Goal: Information Seeking & Learning: Learn about a topic

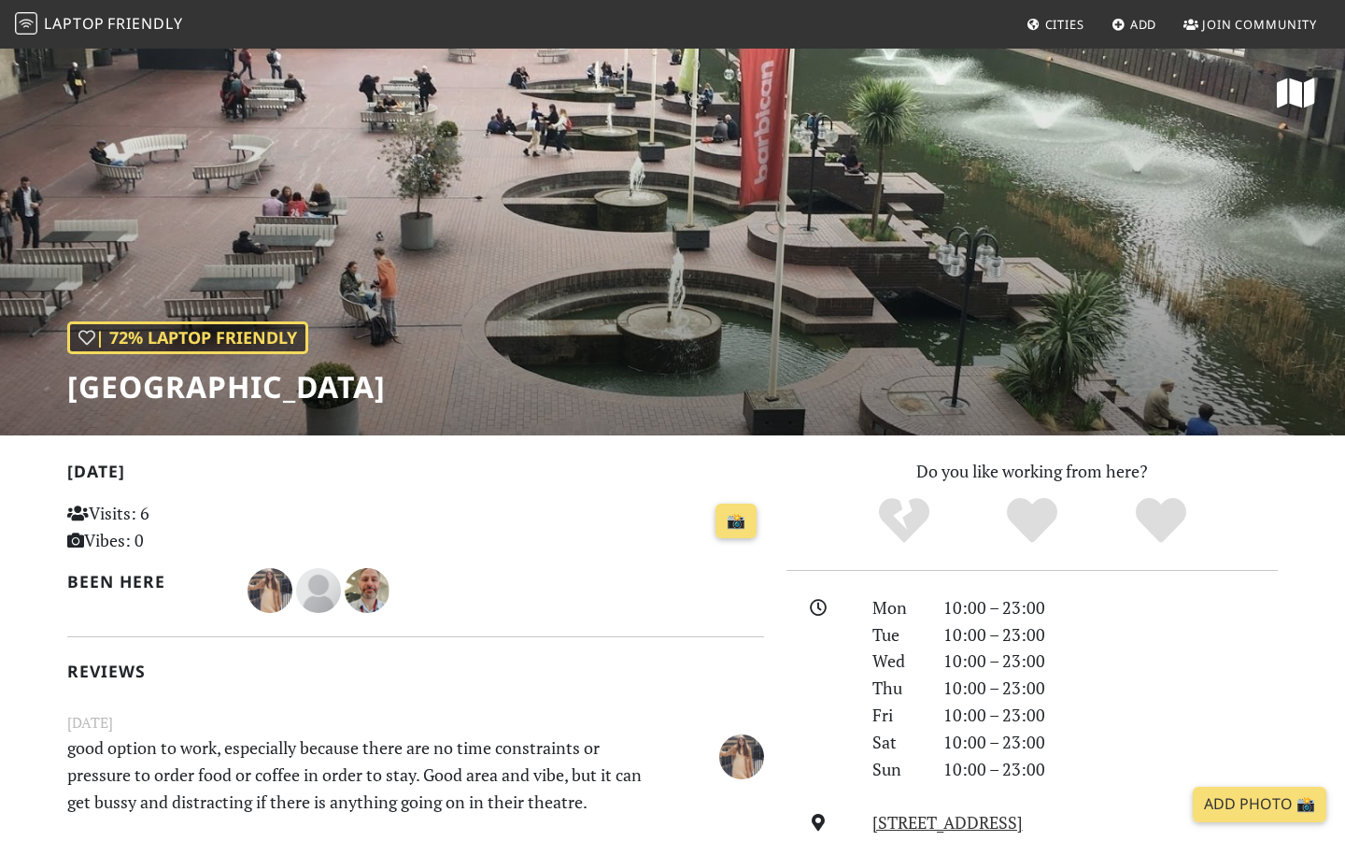
click at [1070, 23] on span "Cities" at bounding box center [1064, 24] width 39 height 17
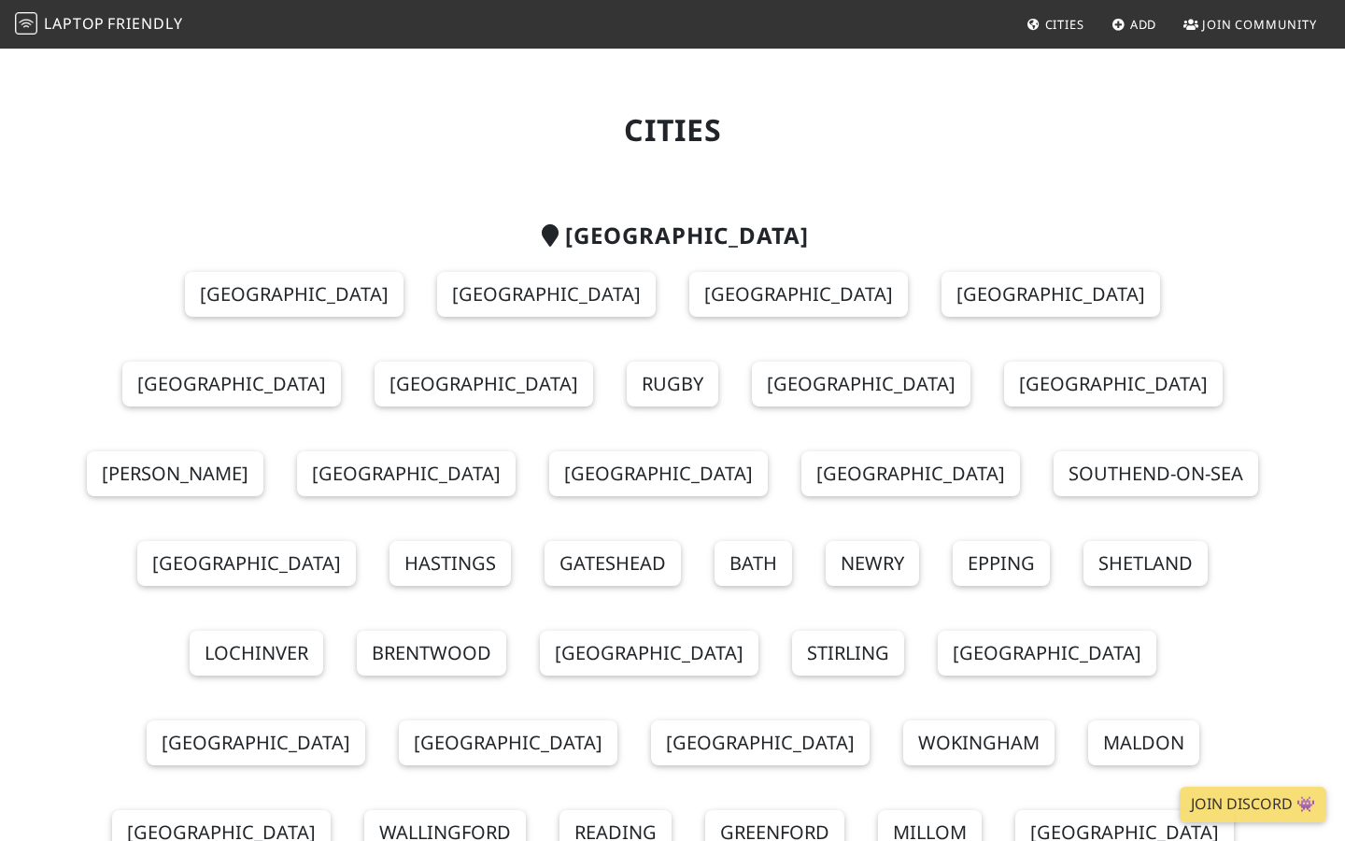
scroll to position [11, 0]
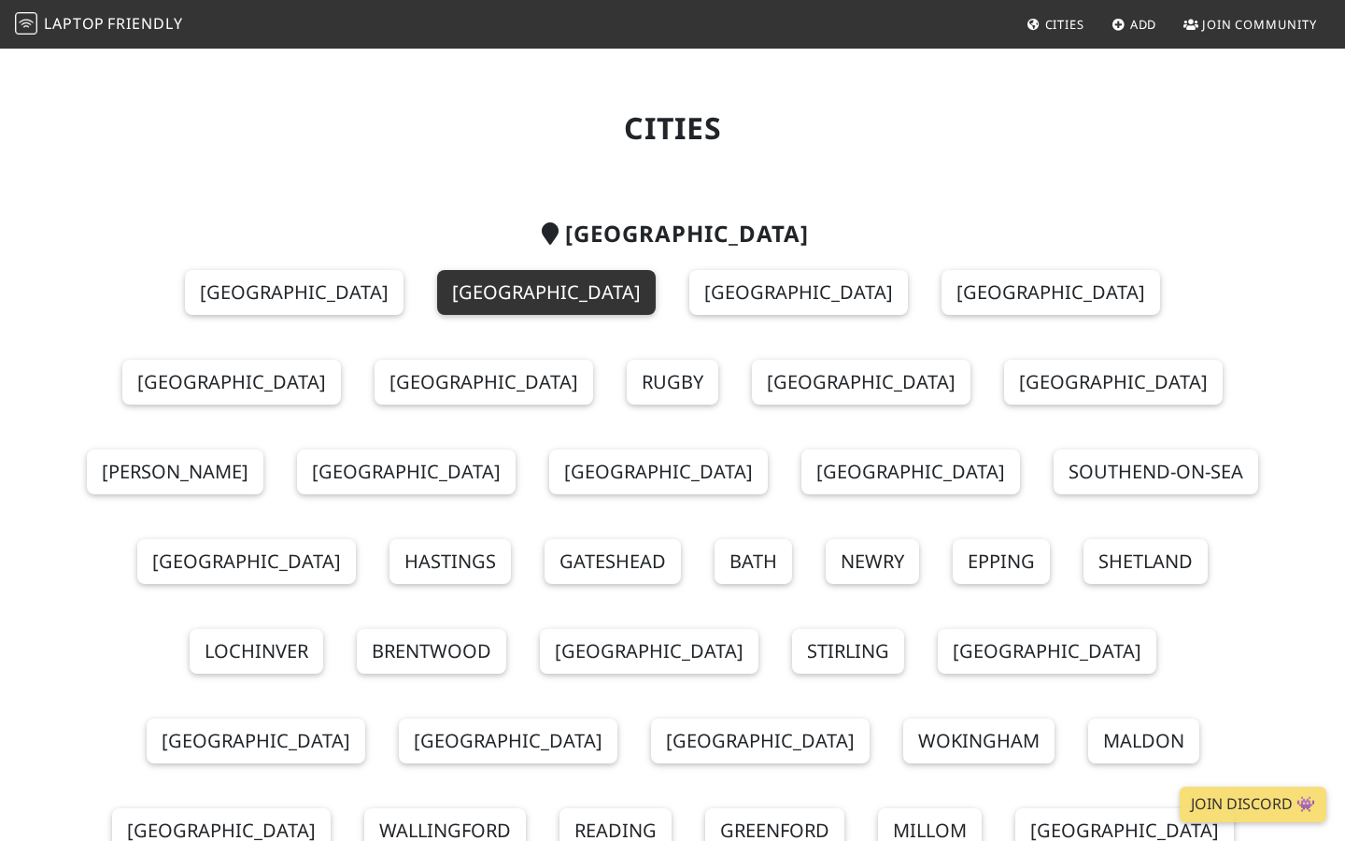
click at [448, 295] on link "[GEOGRAPHIC_DATA]" at bounding box center [546, 292] width 219 height 45
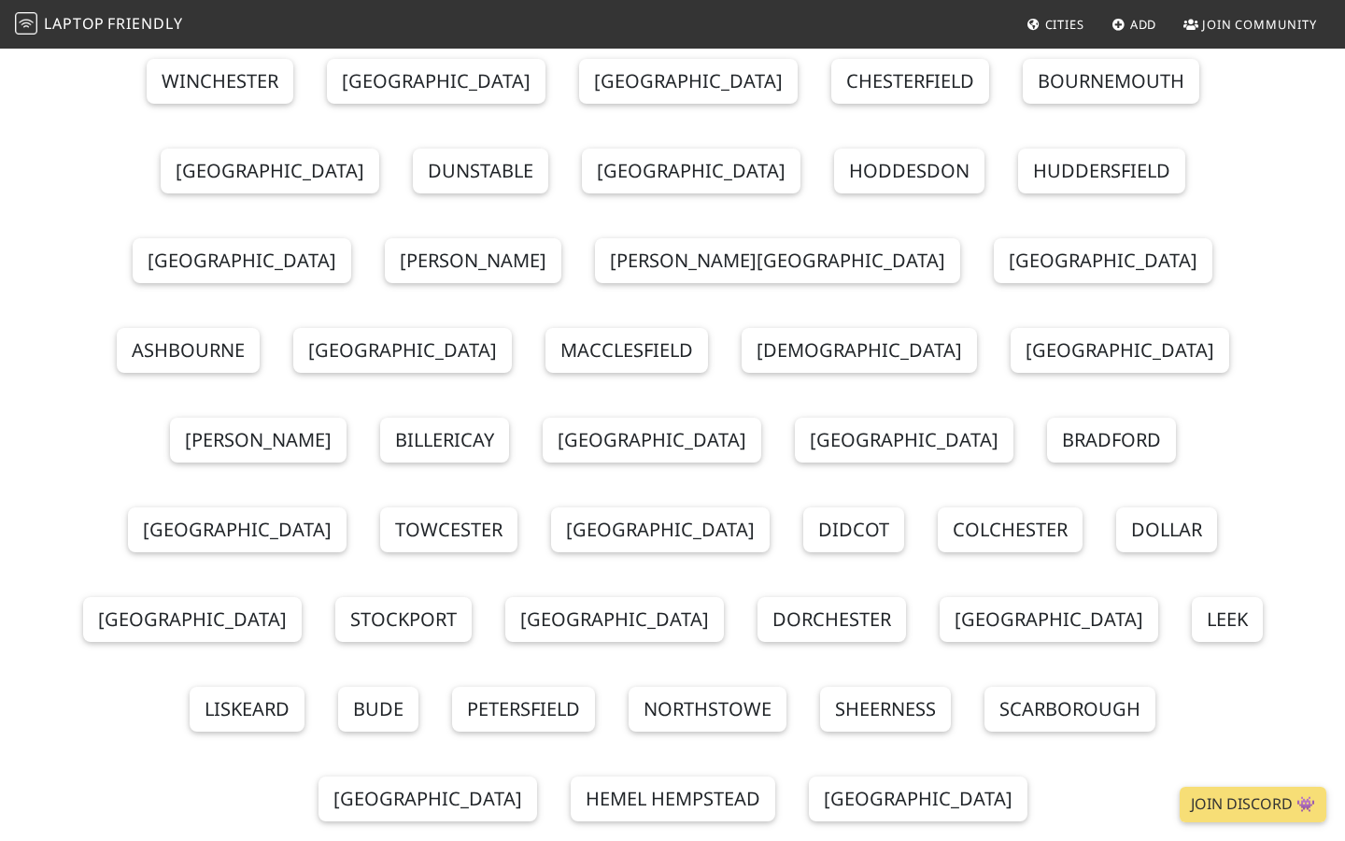
scroll to position [851, 0]
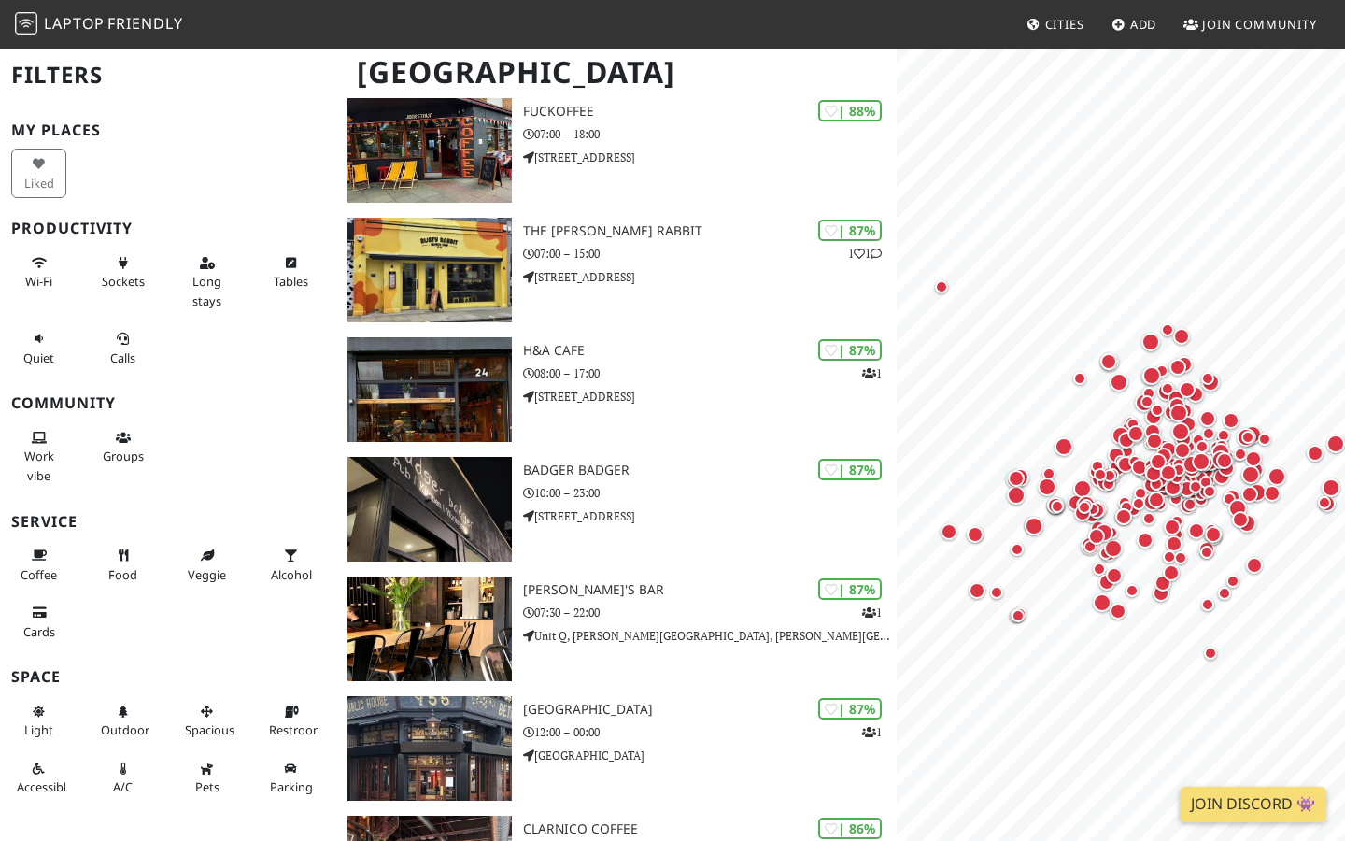
scroll to position [2335, 0]
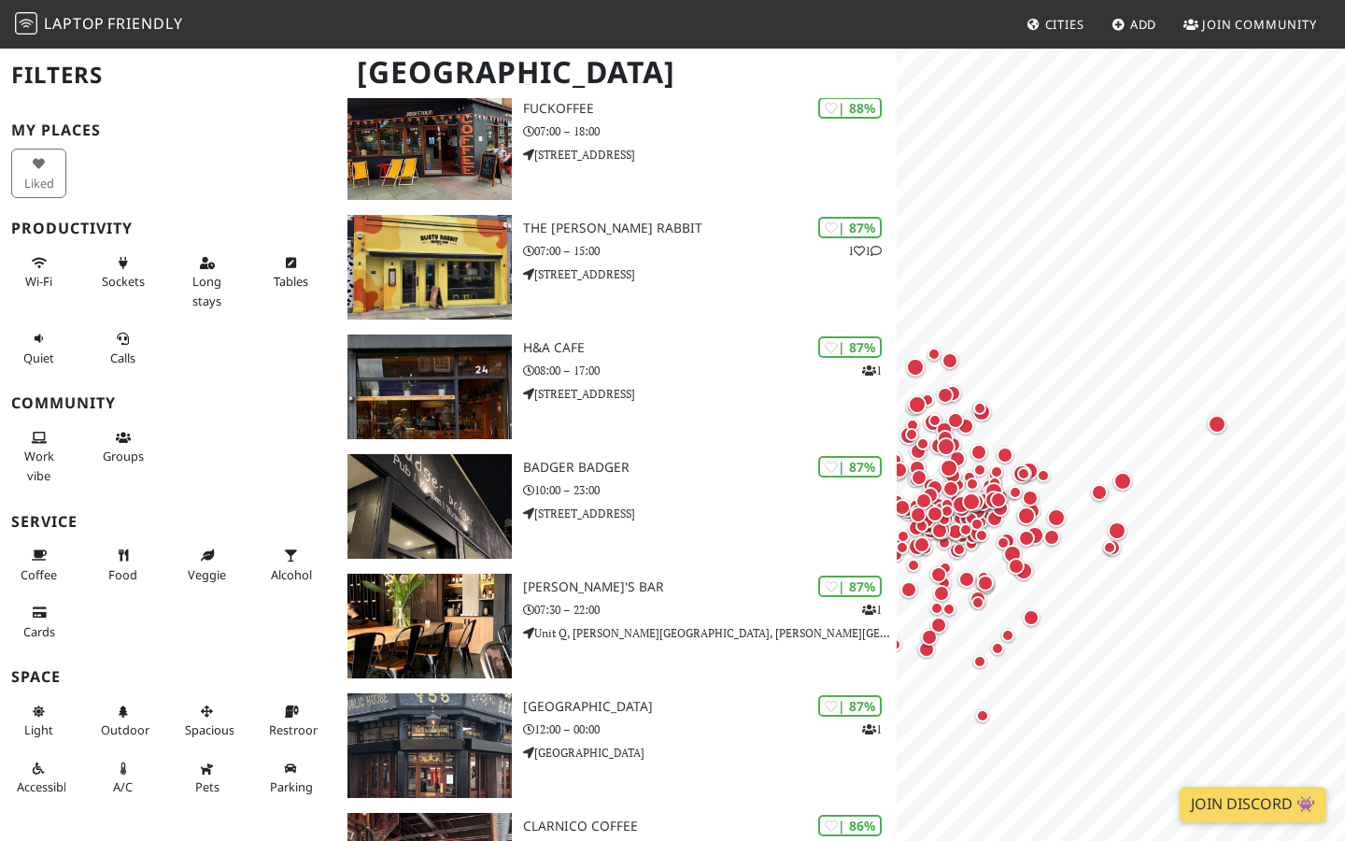
click at [1260, 799] on link "Join Discord 👾" at bounding box center [1253, 803] width 147 height 35
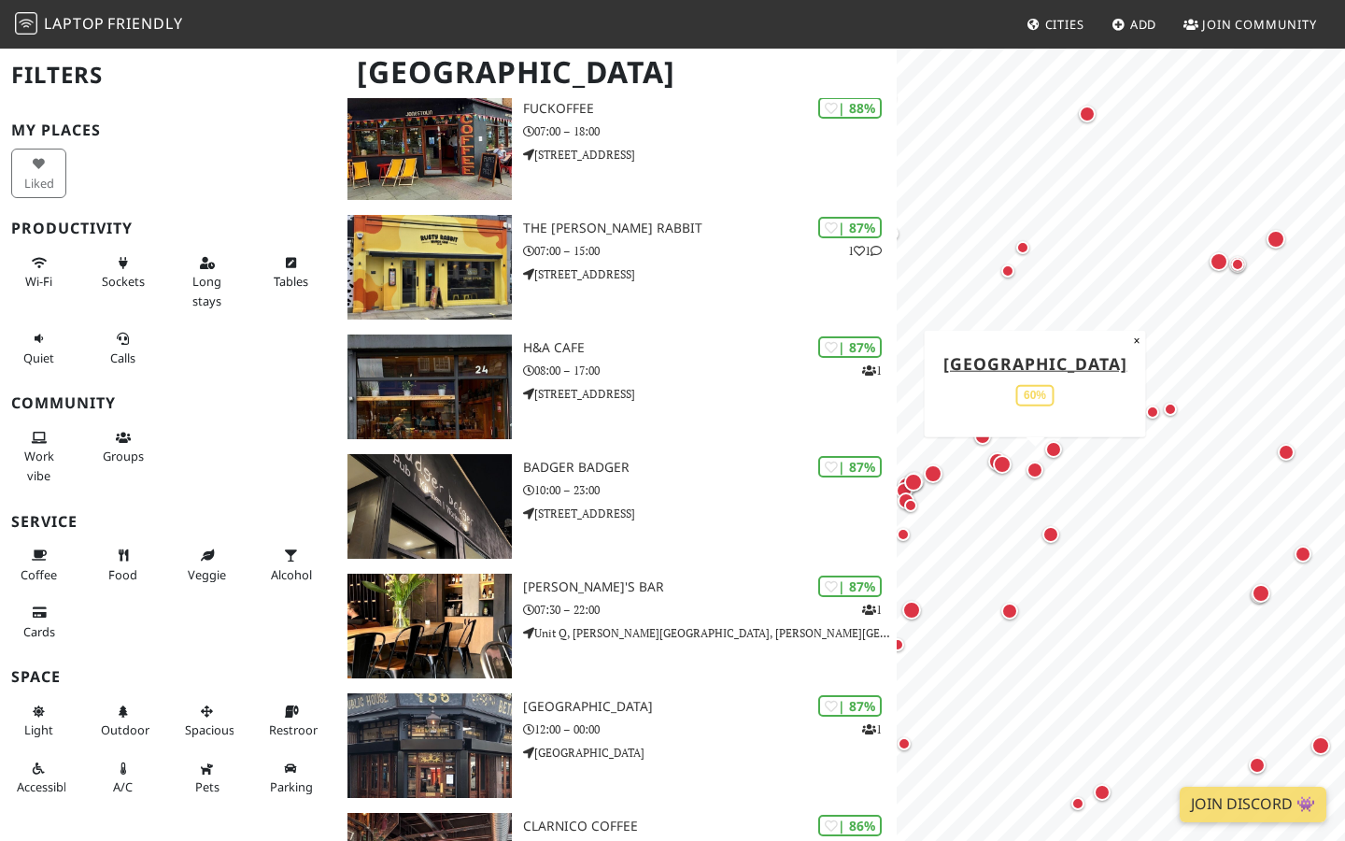
click at [1034, 472] on div "Map marker" at bounding box center [1034, 469] width 17 height 17
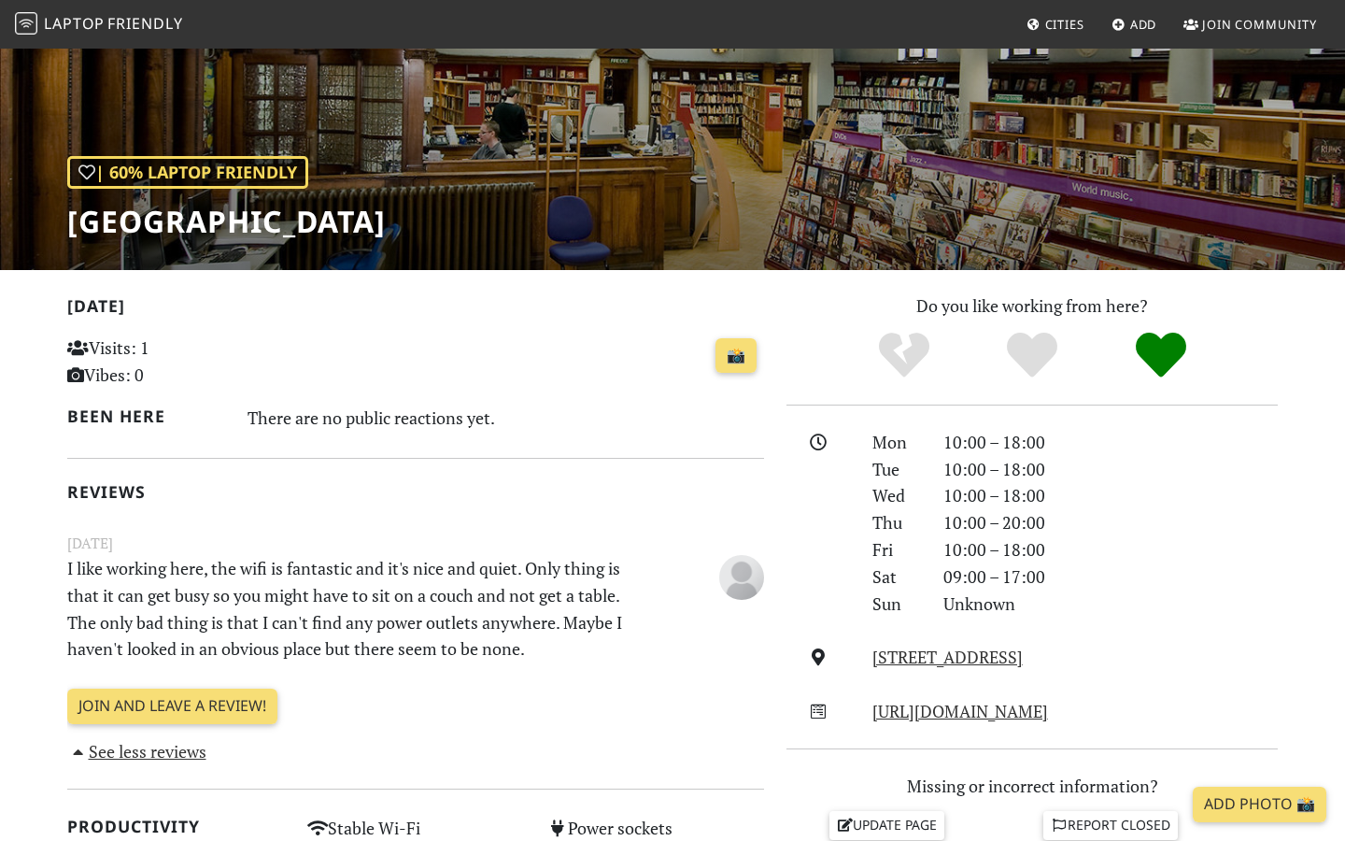
scroll to position [169, 0]
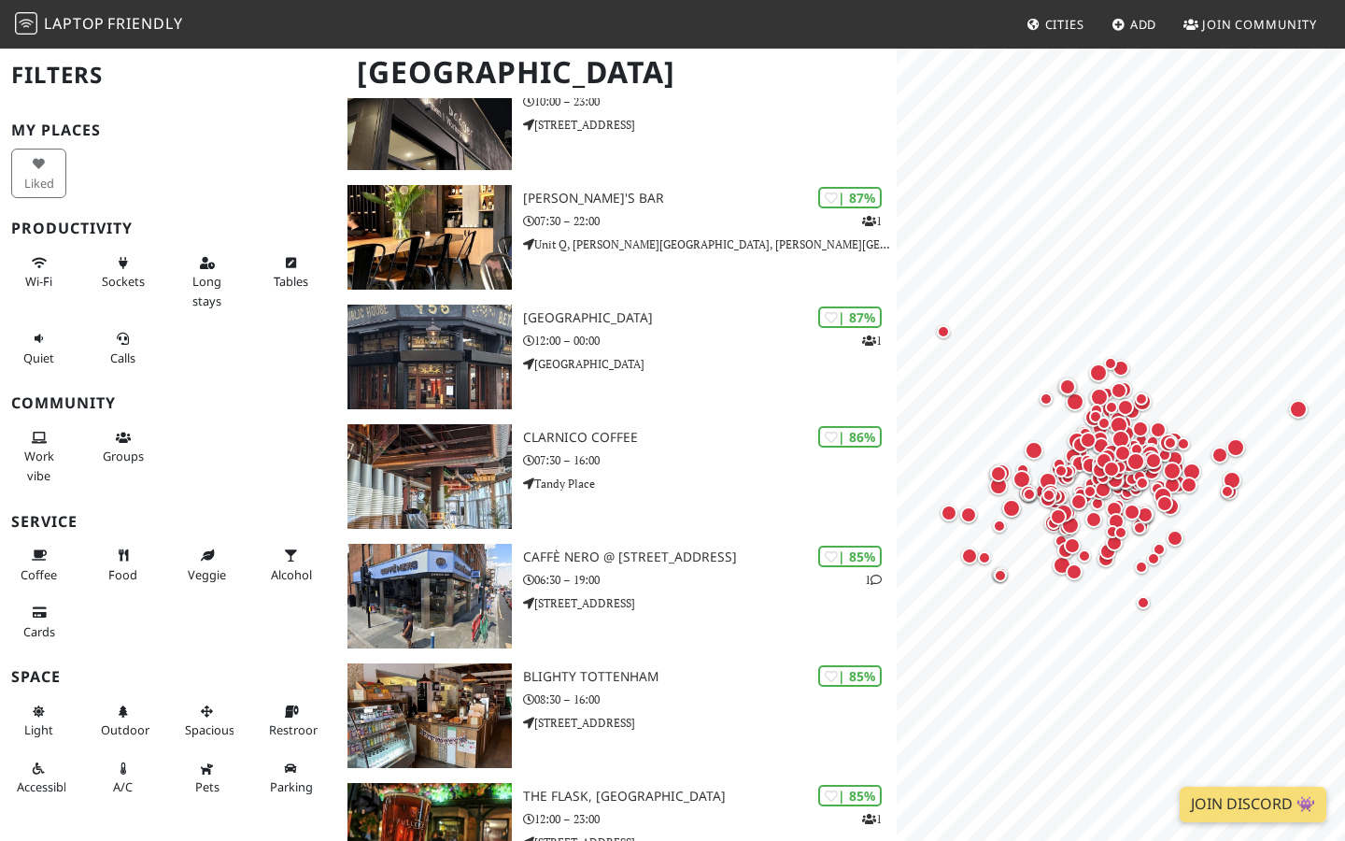
scroll to position [2665, 0]
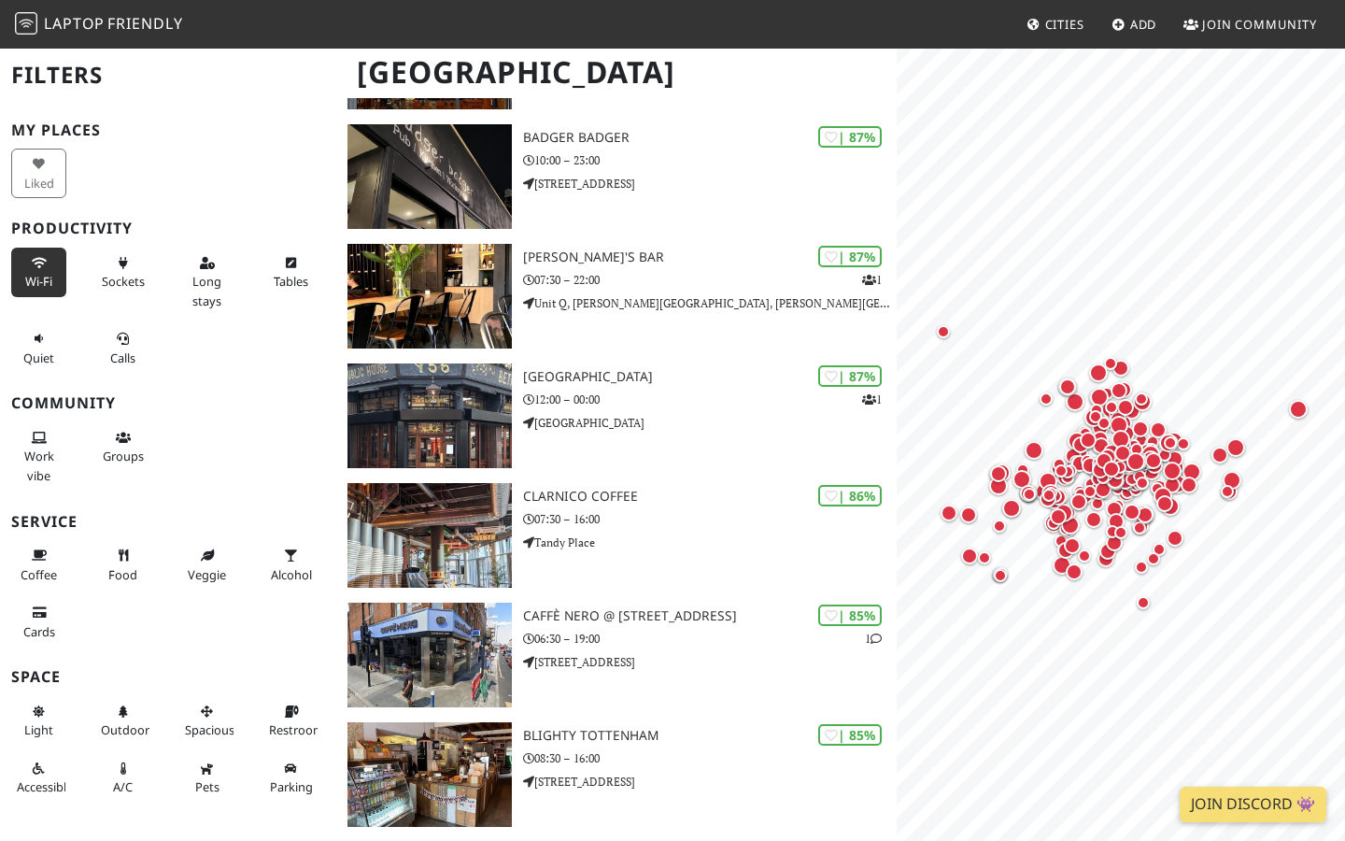
click at [46, 277] on span "Wi-Fi" at bounding box center [38, 281] width 27 height 17
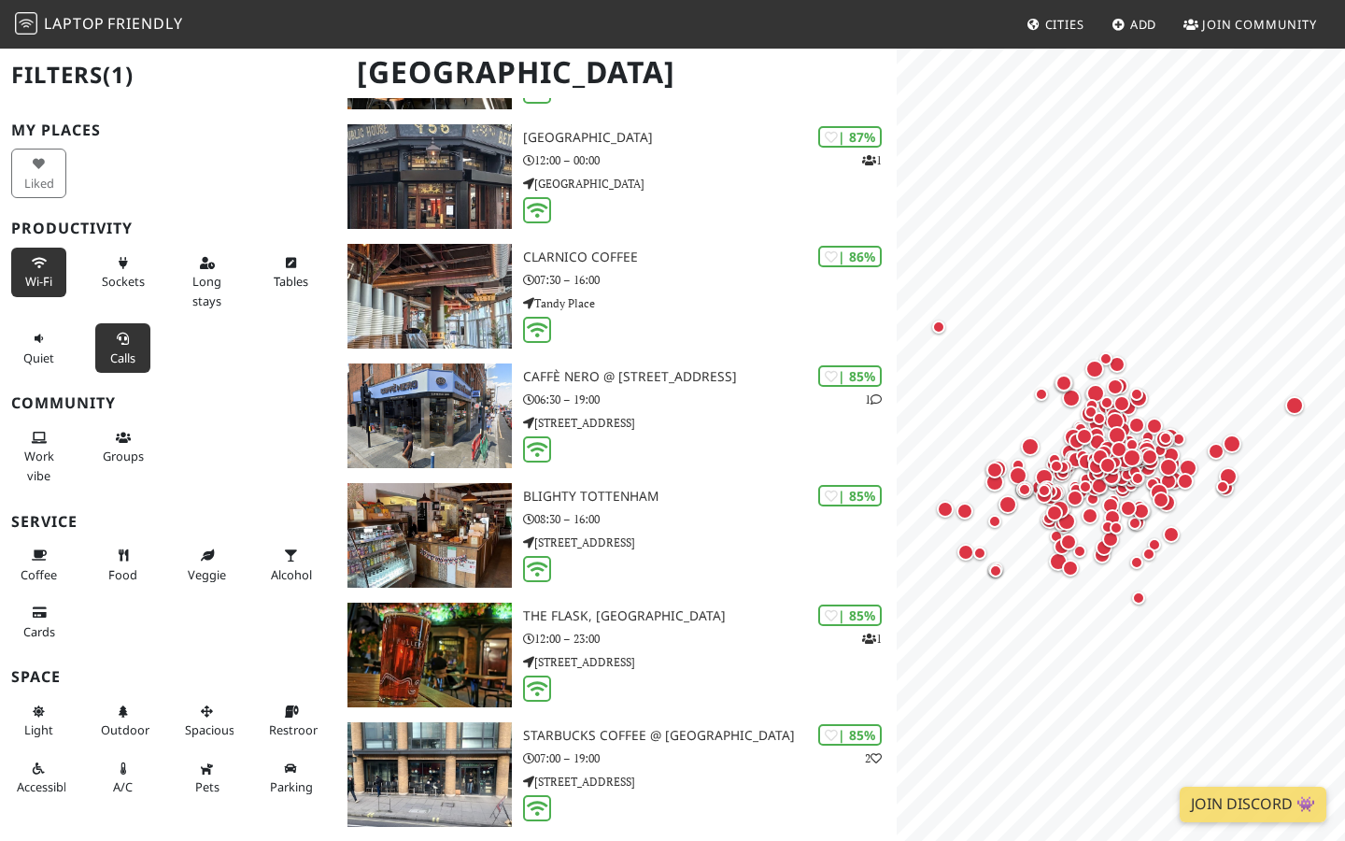
click at [131, 353] on span "Calls" at bounding box center [122, 357] width 25 height 17
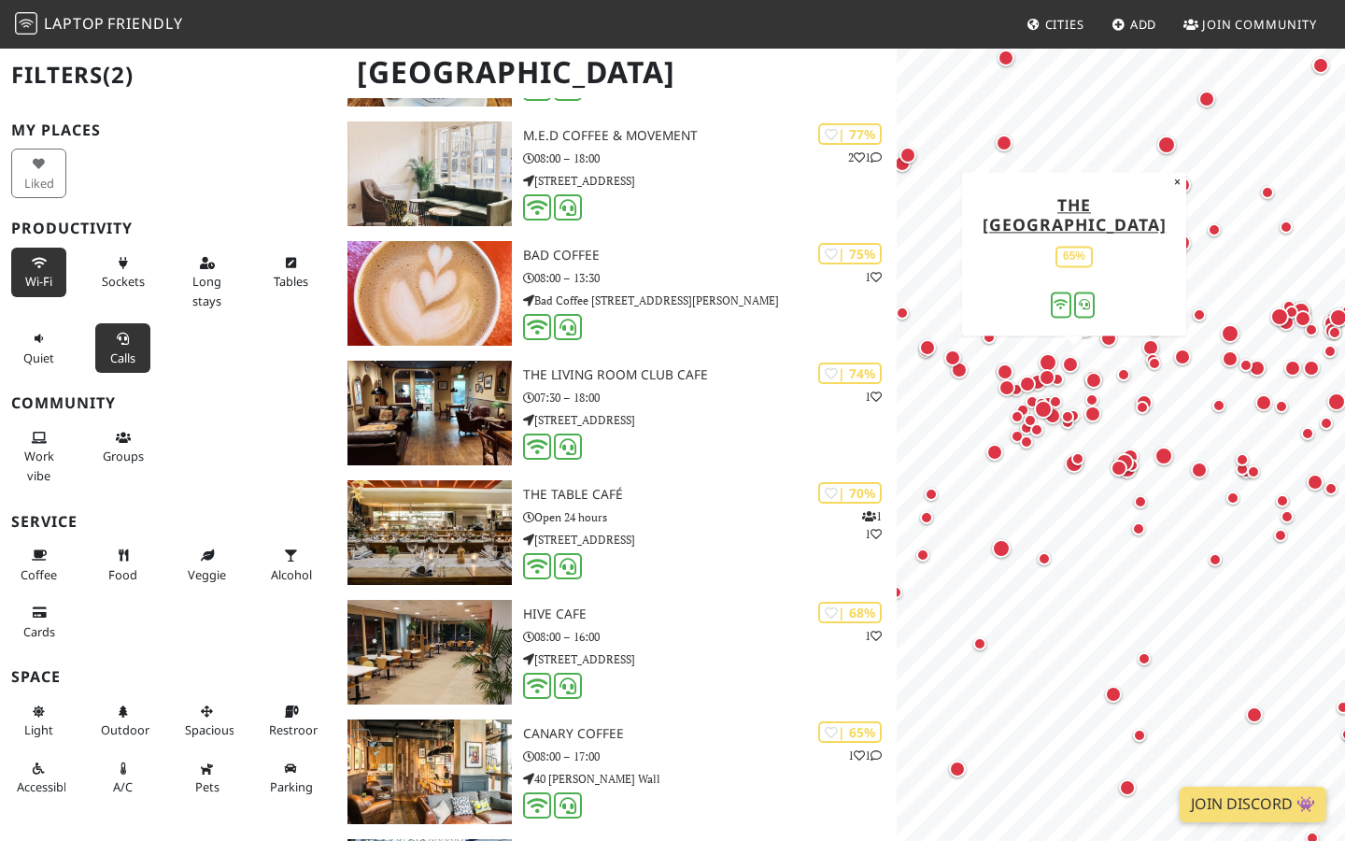
click at [1071, 365] on div "Map marker" at bounding box center [1070, 364] width 17 height 17
click at [1070, 360] on div "Map marker" at bounding box center [1070, 364] width 17 height 17
click at [1048, 365] on div "Map marker" at bounding box center [1048, 362] width 19 height 19
click at [1049, 357] on div "Map marker" at bounding box center [1048, 362] width 19 height 19
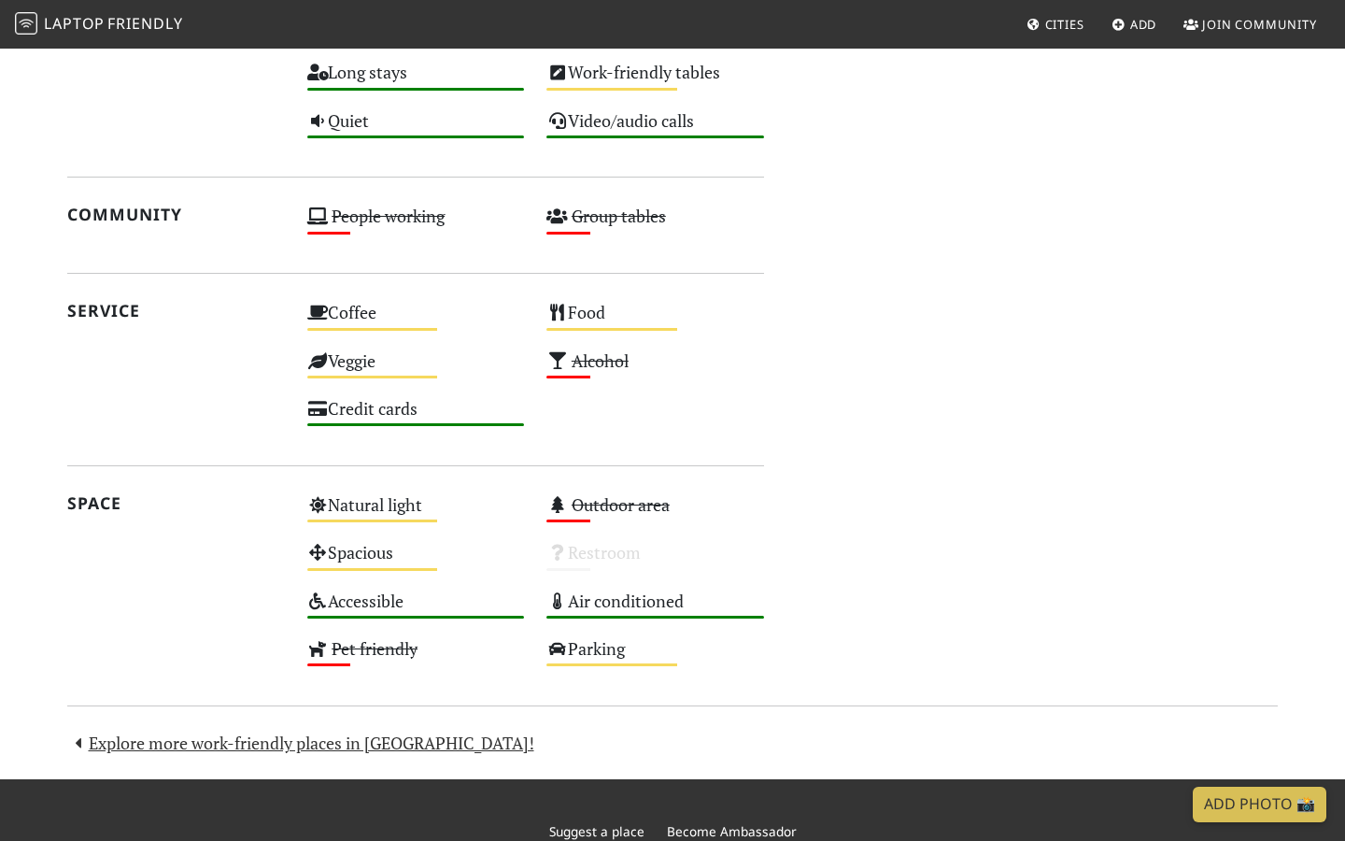
scroll to position [1124, 0]
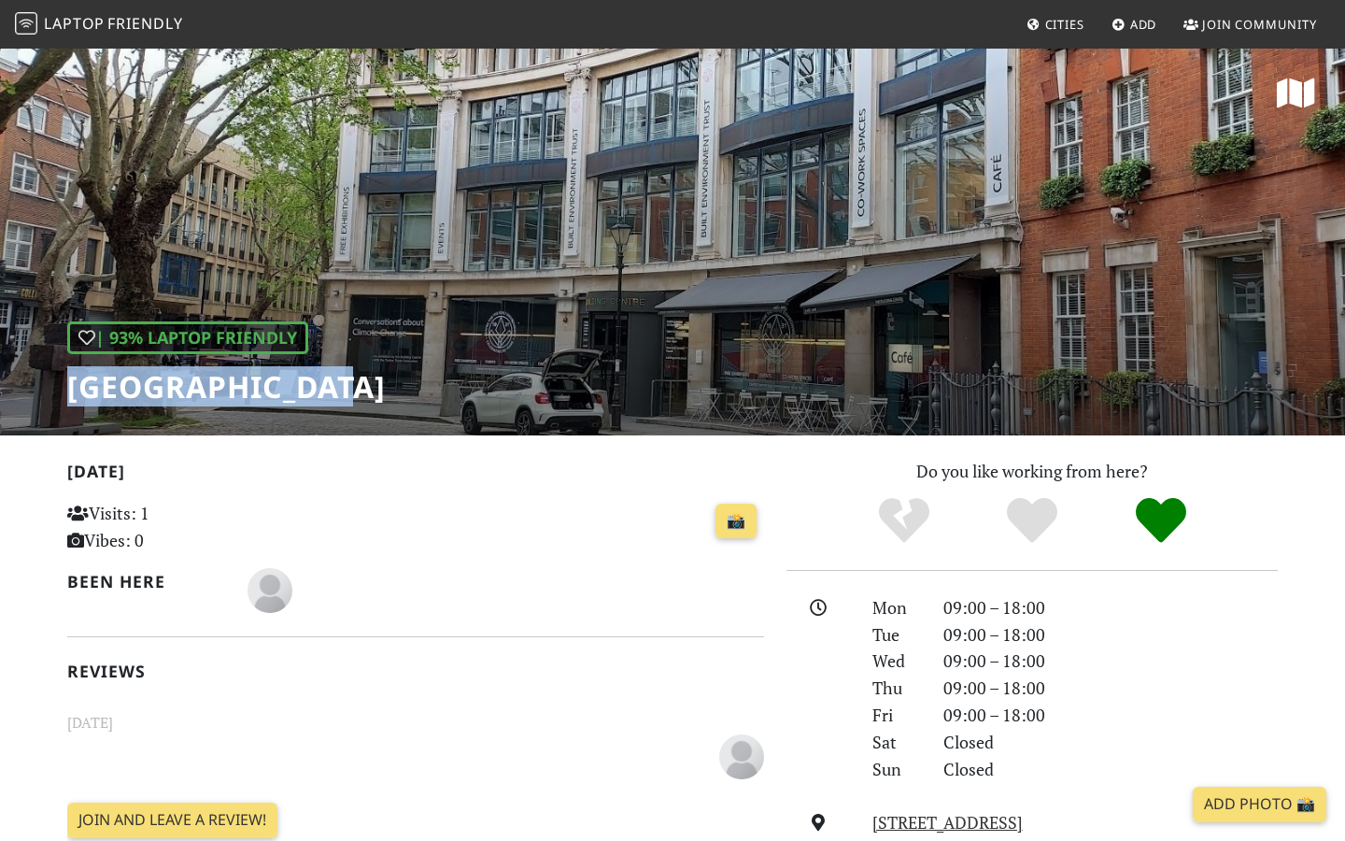
drag, startPoint x: 354, startPoint y: 392, endPoint x: 63, endPoint y: 392, distance: 291.4
click at [63, 392] on div "| 93% Laptop Friendly Building Centre" at bounding box center [672, 241] width 1345 height 389
copy h1 "[GEOGRAPHIC_DATA]"
